Goal: Task Accomplishment & Management: Complete application form

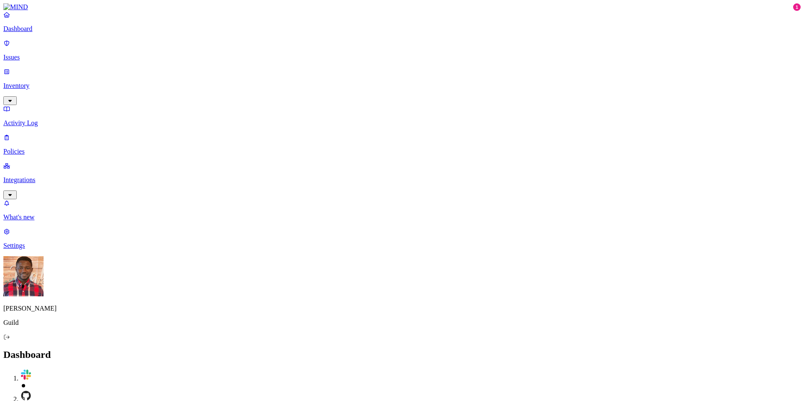
click at [10, 135] on icon at bounding box center [6, 137] width 7 height 5
click at [50, 369] on button "Create Policy" at bounding box center [26, 373] width 47 height 9
click at [77, 382] on input "Policy name" at bounding box center [40, 386] width 74 height 9
drag, startPoint x: 365, startPoint y: 68, endPoint x: 354, endPoint y: 70, distance: 10.5
click at [77, 382] on input "Data Exfiltration from Salesforce" at bounding box center [40, 386] width 74 height 9
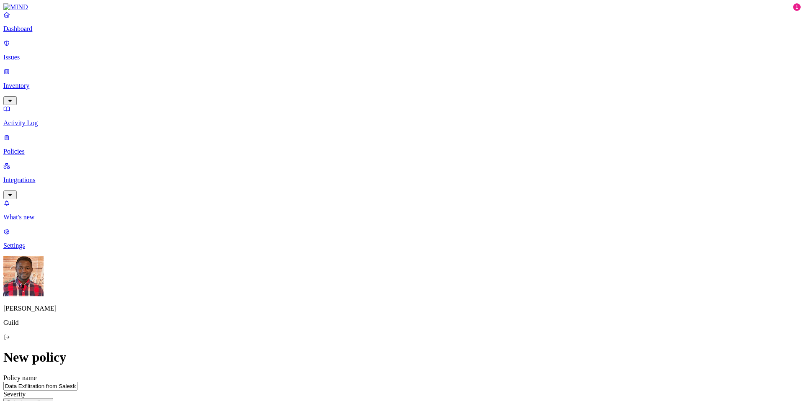
click at [77, 382] on input "Data Exfiltration from Salesforce" at bounding box center [40, 386] width 74 height 9
type input "Data Exfiltration from Salesforce"
click at [77, 382] on input "Data Exfiltration from Salesforce" at bounding box center [40, 386] width 74 height 9
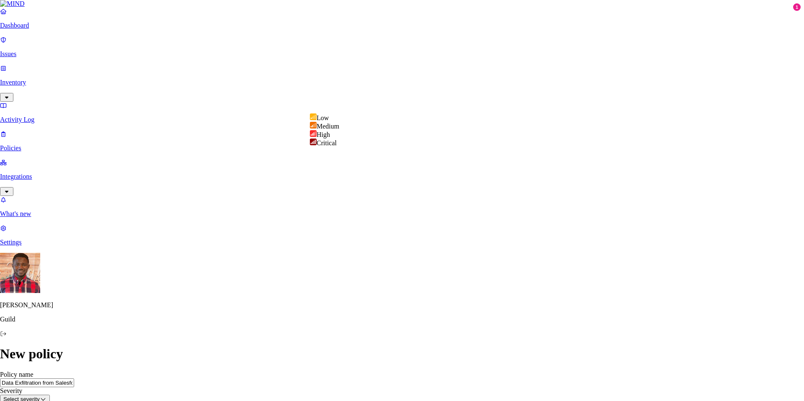
select select "4"
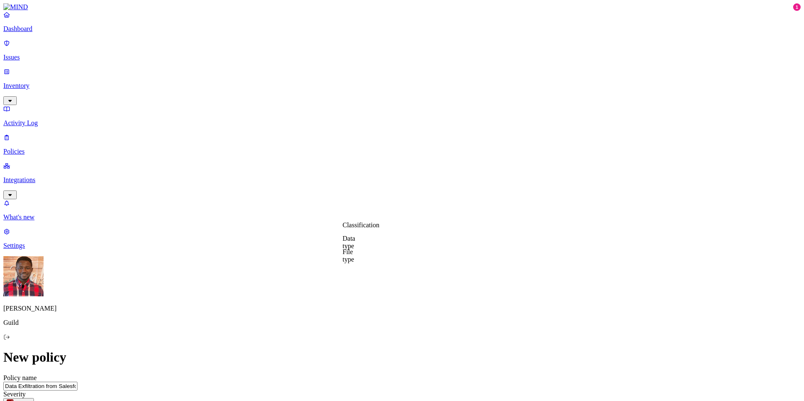
click at [379, 281] on label "Web Domain" at bounding box center [368, 279] width 22 height 15
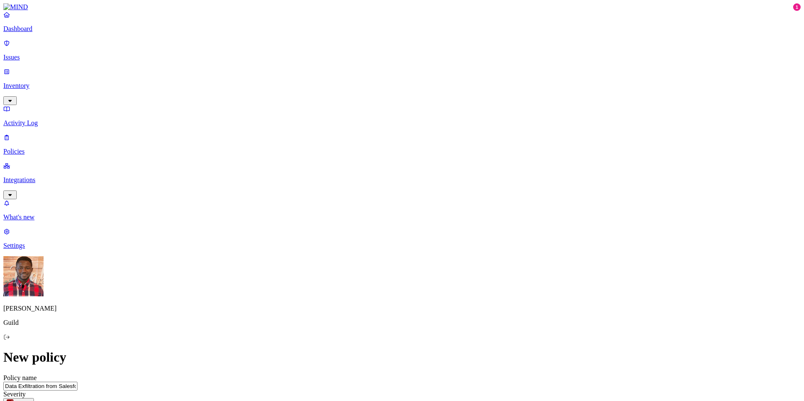
click at [77, 382] on input "Data Exfiltration from Salesforce" at bounding box center [40, 386] width 74 height 9
type input "Critical_Data Exfiltration from Salesforce"
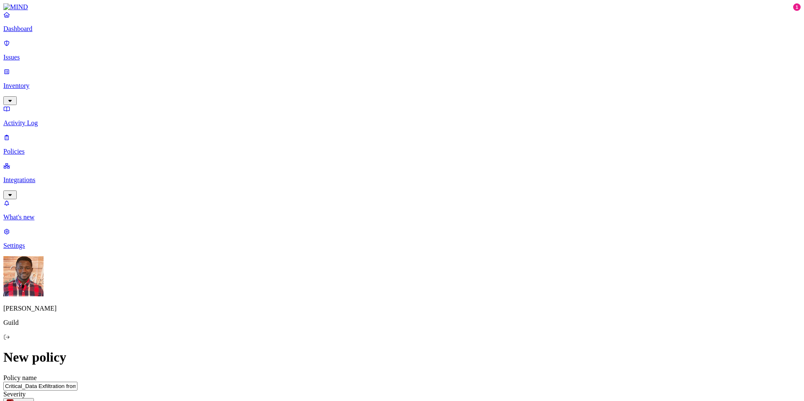
scroll to position [203, 0]
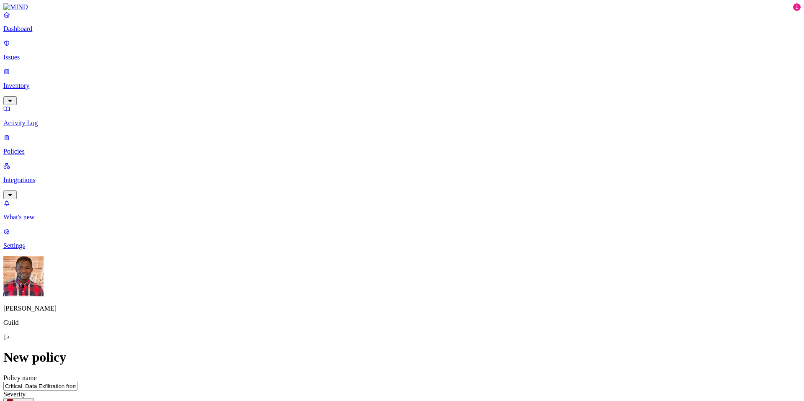
click at [355, 271] on label "Data type" at bounding box center [349, 267] width 13 height 15
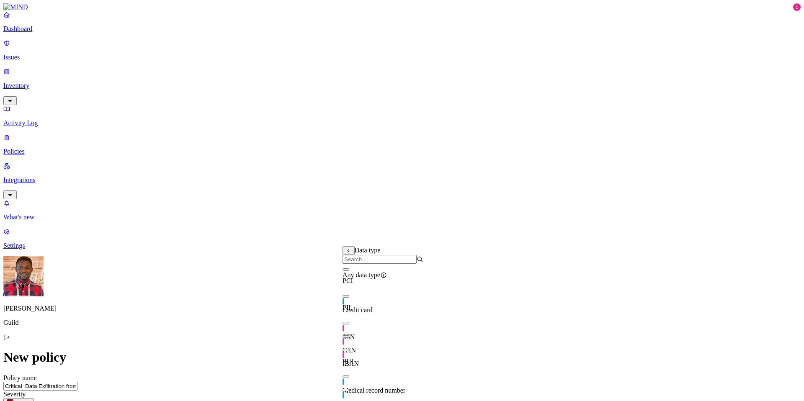
click at [380, 260] on input "search" at bounding box center [380, 259] width 74 height 9
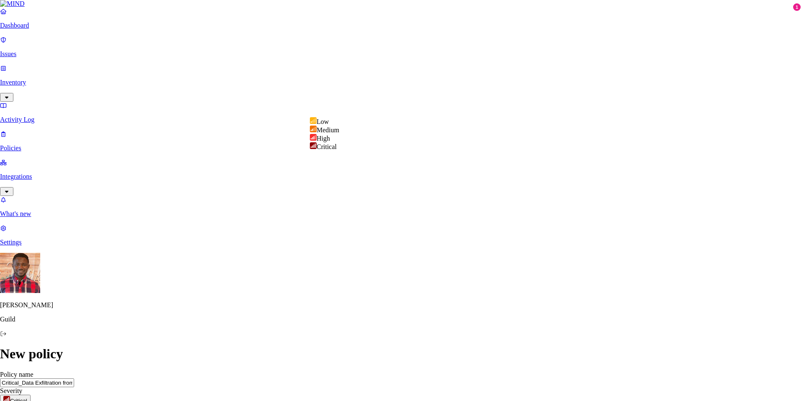
select select "3"
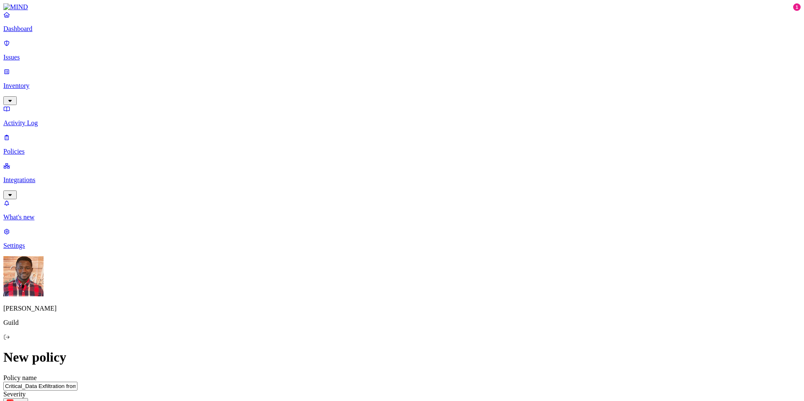
drag, startPoint x: 425, startPoint y: 70, endPoint x: 253, endPoint y: 53, distance: 173.4
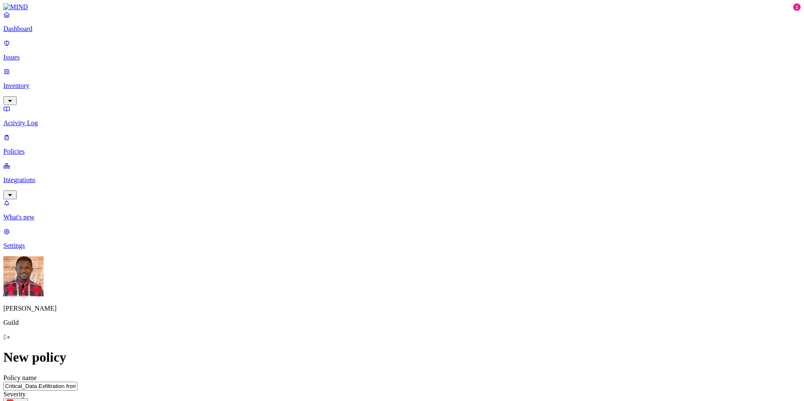
click at [25, 148] on p "Policies" at bounding box center [401, 152] width 797 height 8
click at [77, 378] on input "text" at bounding box center [40, 382] width 74 height 9
type input "s"
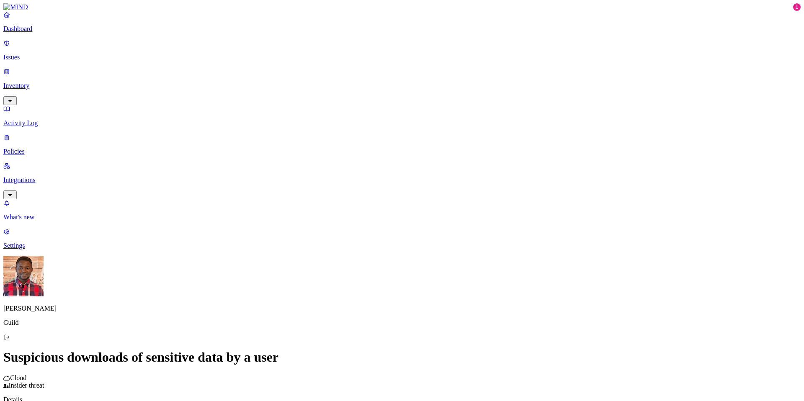
click at [40, 148] on p "Policies" at bounding box center [401, 152] width 797 height 8
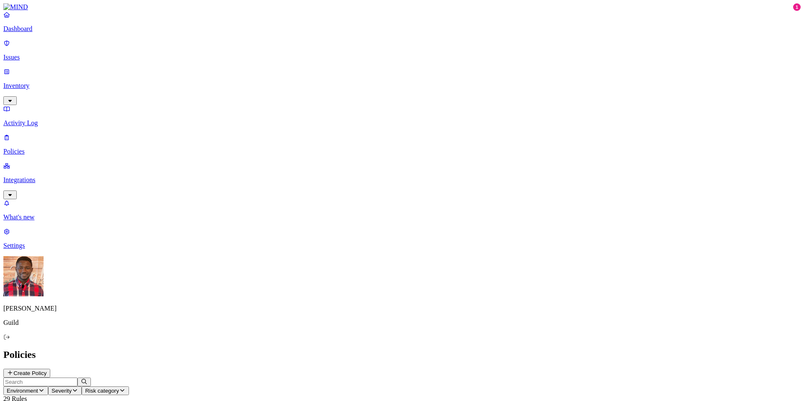
click at [49, 148] on p "Policies" at bounding box center [401, 152] width 797 height 8
click at [13, 370] on icon at bounding box center [10, 372] width 7 height 5
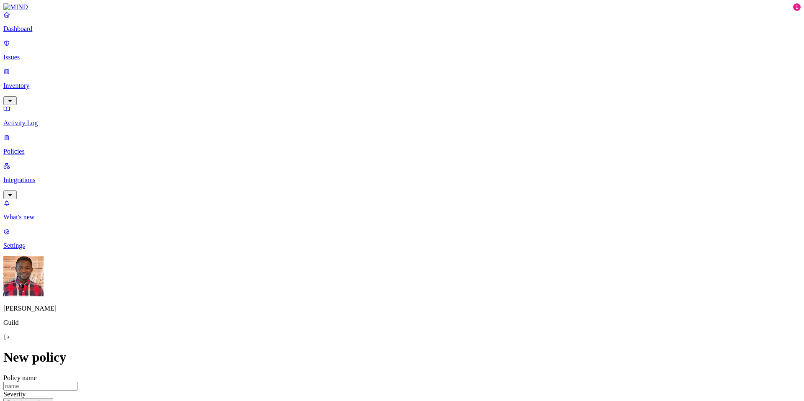
scroll to position [227, 0]
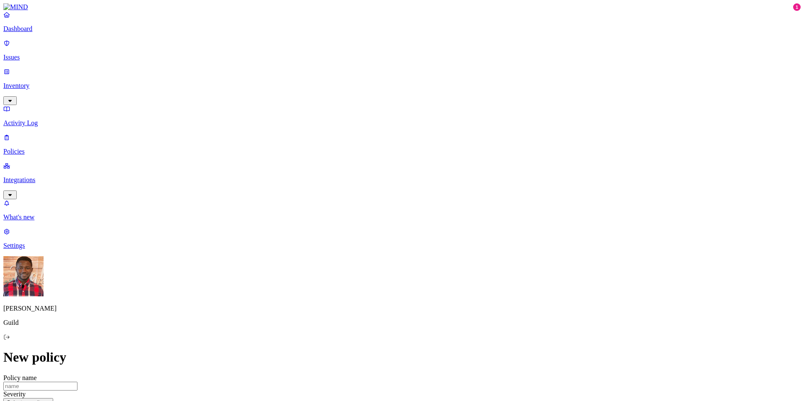
scroll to position [0, 0]
click at [77, 382] on input "Policy name" at bounding box center [40, 386] width 74 height 9
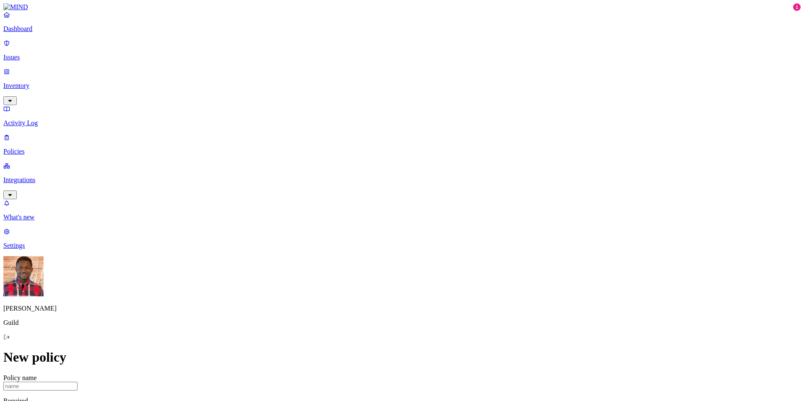
click at [63, 176] on p "Integrations" at bounding box center [401, 180] width 797 height 8
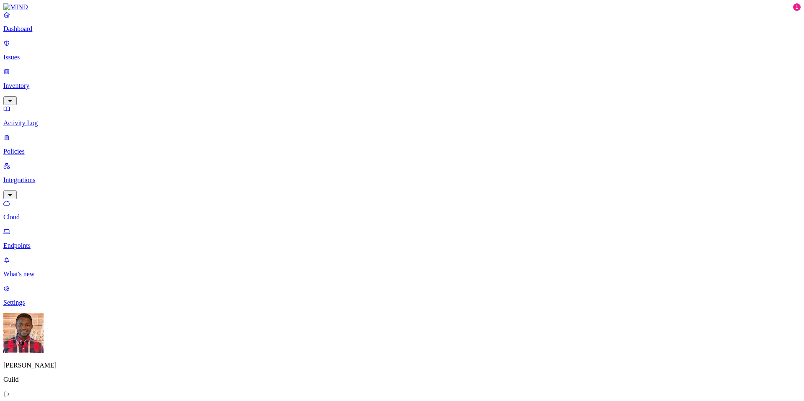
click at [51, 176] on p "Integrations" at bounding box center [401, 180] width 797 height 8
click at [52, 228] on link "Endpoints" at bounding box center [401, 239] width 797 height 22
click at [51, 242] on p "Endpoints" at bounding box center [401, 246] width 797 height 8
click at [52, 148] on p "Policies" at bounding box center [401, 152] width 797 height 8
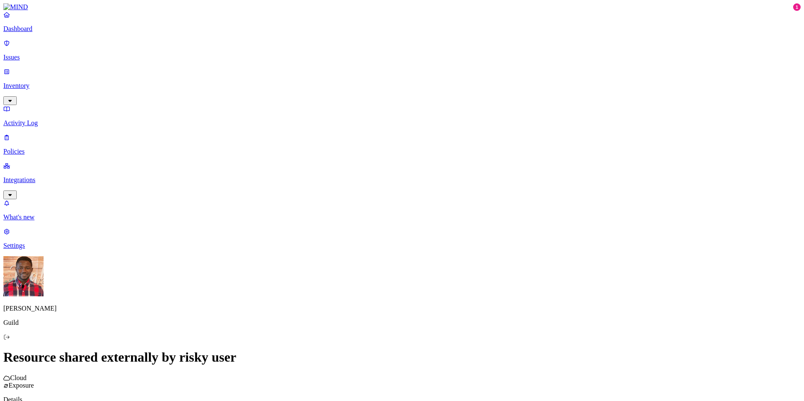
scroll to position [8, 0]
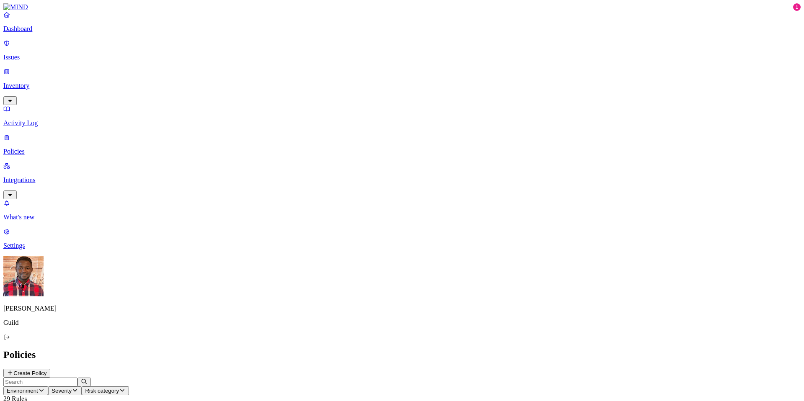
click at [50, 369] on button "Create Policy" at bounding box center [26, 373] width 47 height 9
click at [77, 382] on input "Policy name" at bounding box center [40, 386] width 74 height 9
paste input "C"
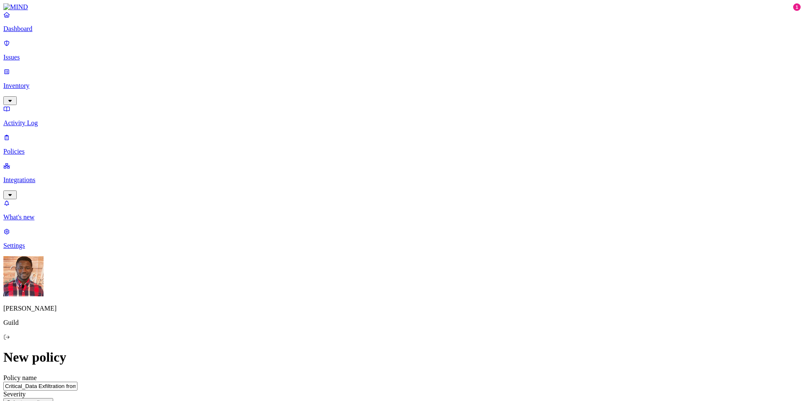
type input "Critical_Data Exfiltration from Salesforce"
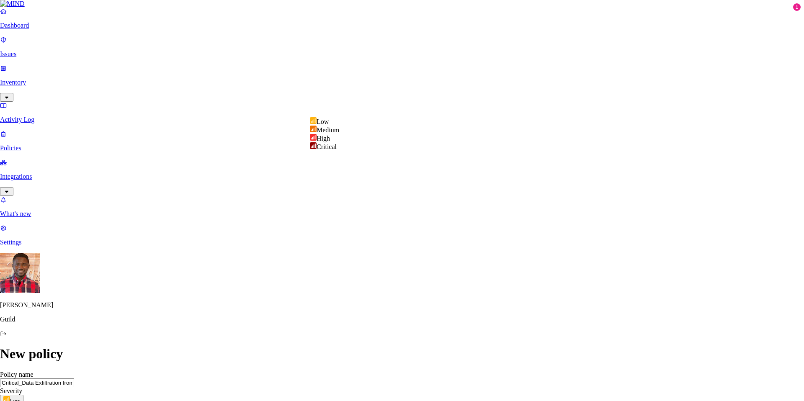
select select "4"
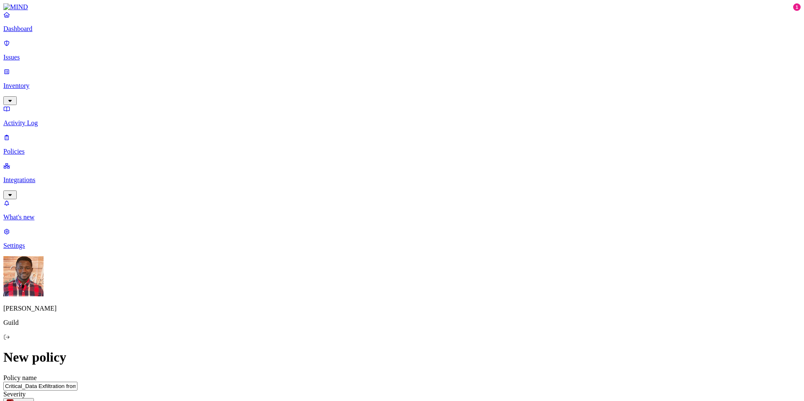
scroll to position [107, 0]
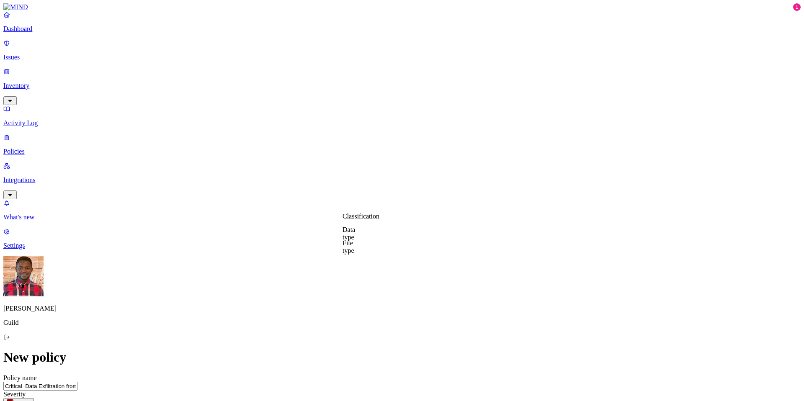
click at [379, 280] on label "Web Domain" at bounding box center [368, 278] width 22 height 15
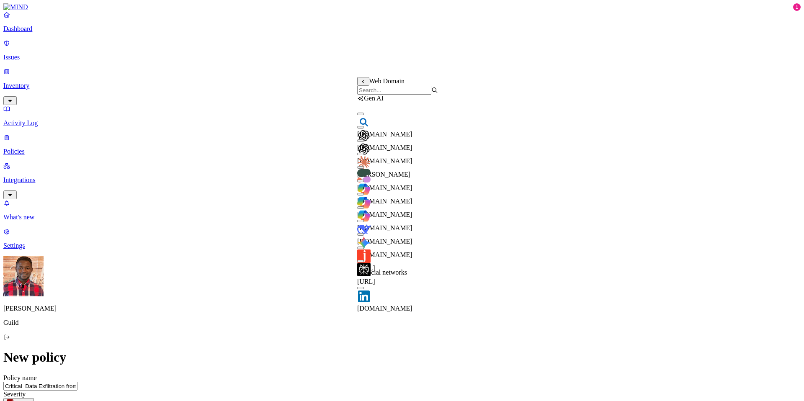
click at [385, 95] on input "search" at bounding box center [394, 90] width 74 height 9
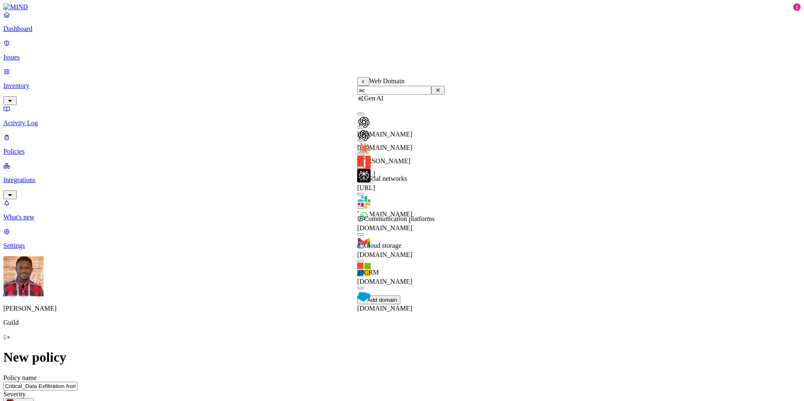
type input "acc"
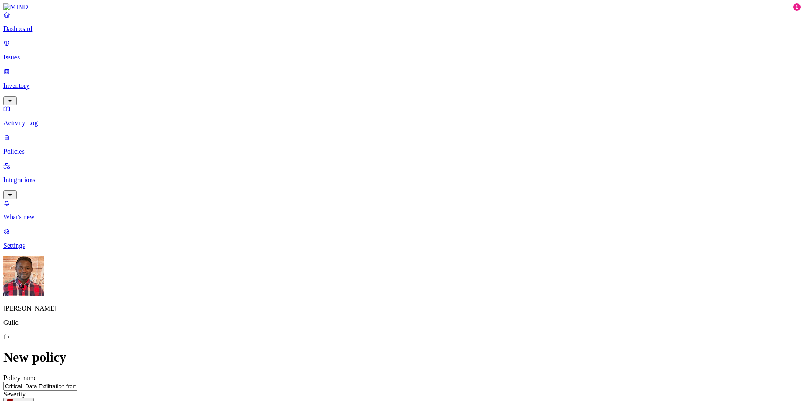
drag, startPoint x: 363, startPoint y: 250, endPoint x: 370, endPoint y: 251, distance: 7.1
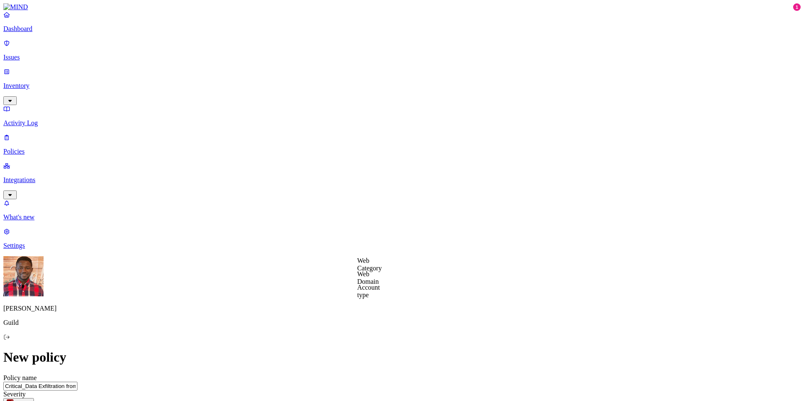
click at [380, 291] on label "Account type" at bounding box center [368, 291] width 23 height 15
click at [384, 273] on label "Unmanaged" at bounding box center [373, 269] width 32 height 7
click at [428, 278] on label "AND" at bounding box center [425, 274] width 15 height 7
click at [443, 275] on label "Web Category" at bounding box center [430, 273] width 25 height 15
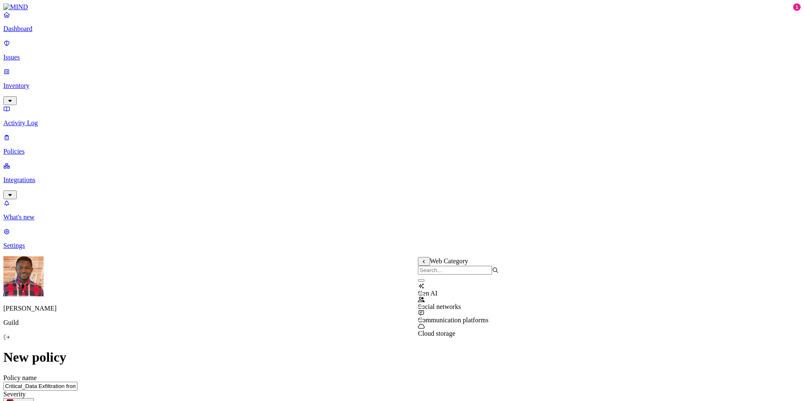
click at [444, 275] on input "search" at bounding box center [455, 270] width 74 height 9
click at [425, 282] on button "button" at bounding box center [421, 280] width 7 height 3
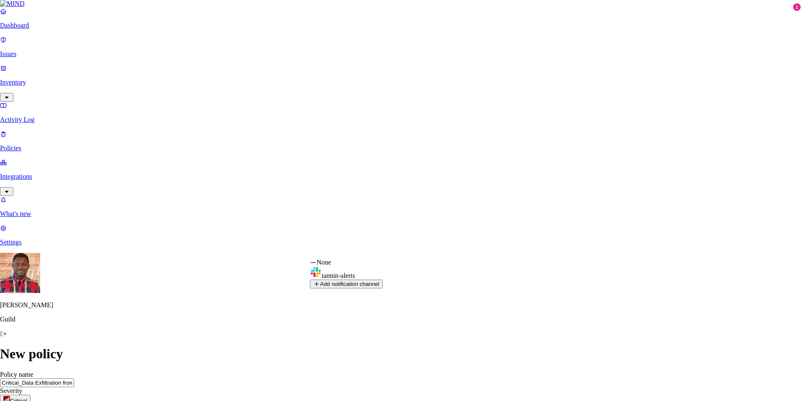
select select "0191410f-4674-75ac-a0a9-d3d3c00842cf"
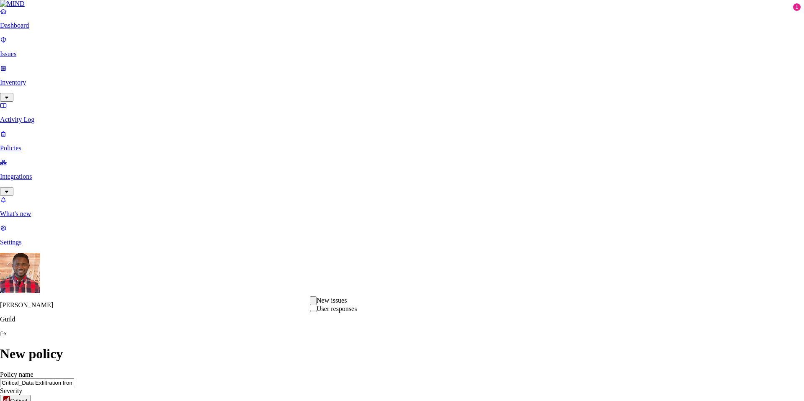
click at [317, 305] on button "button" at bounding box center [313, 301] width 7 height 9
click at [317, 312] on button "button" at bounding box center [313, 311] width 7 height 3
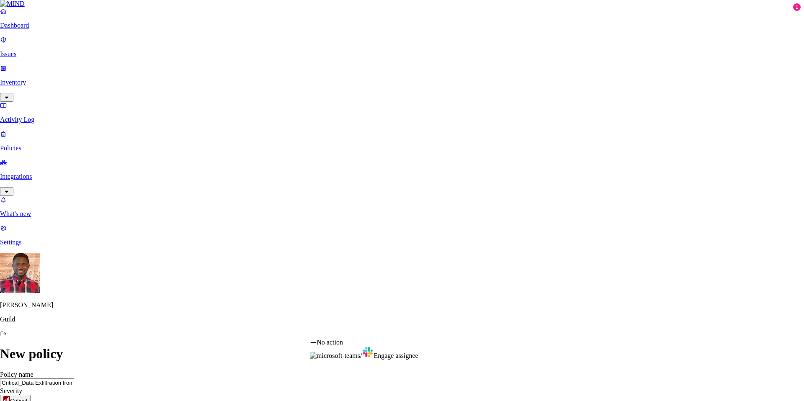
select select "1"
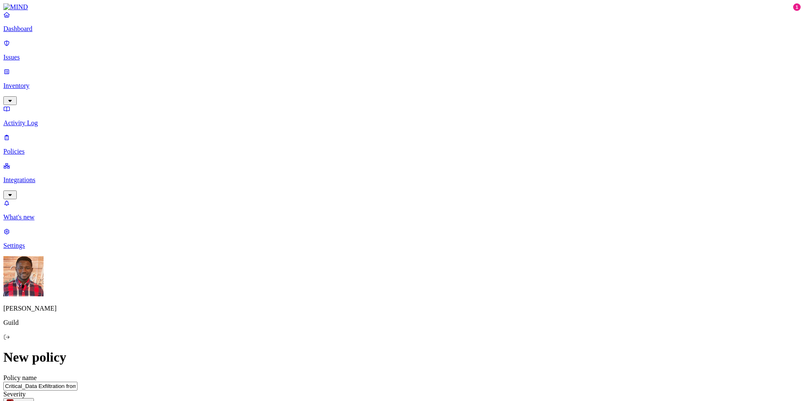
scroll to position [0, 0]
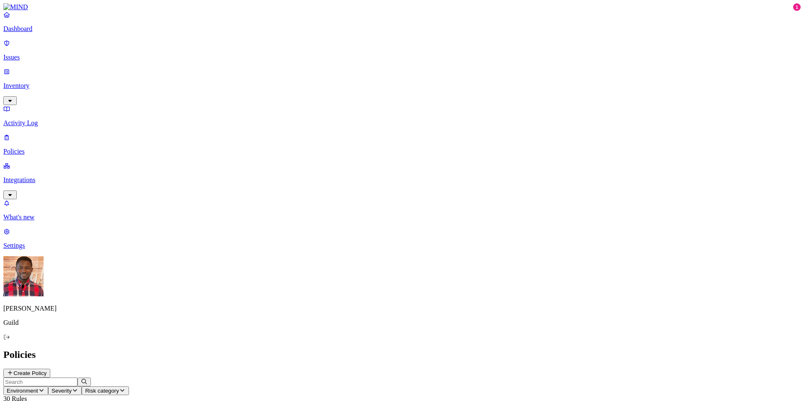
click at [564, 349] on h2 "Policies" at bounding box center [401, 354] width 797 height 11
